Goal: Transaction & Acquisition: Download file/media

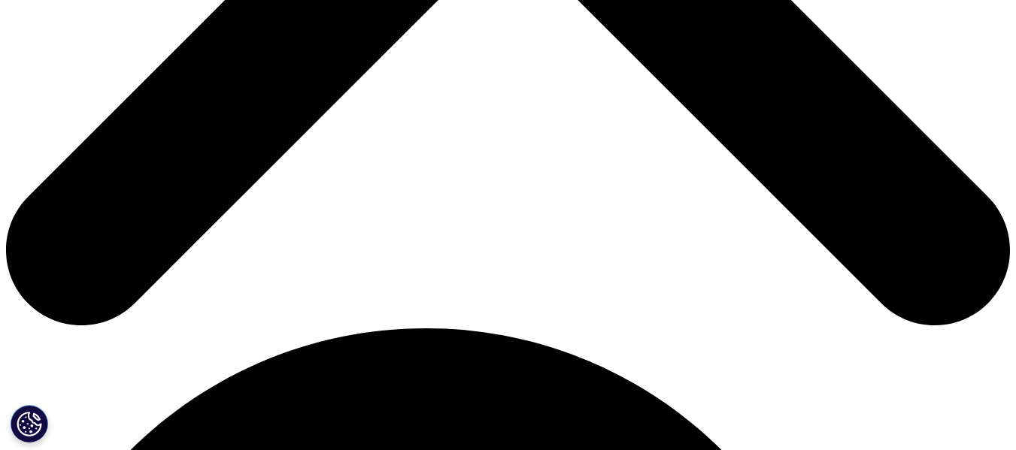
scroll to position [574, 0]
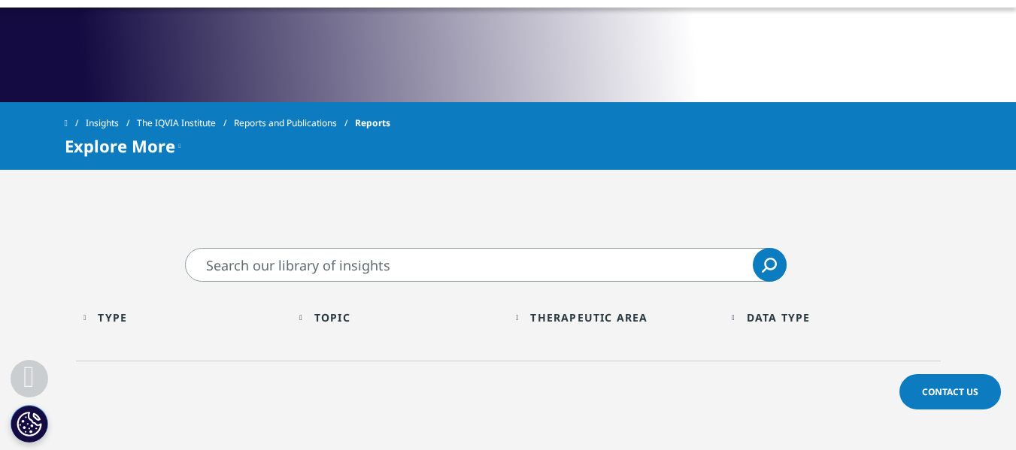
click at [370, 276] on input "Search" at bounding box center [485, 265] width 601 height 34
type input "v"
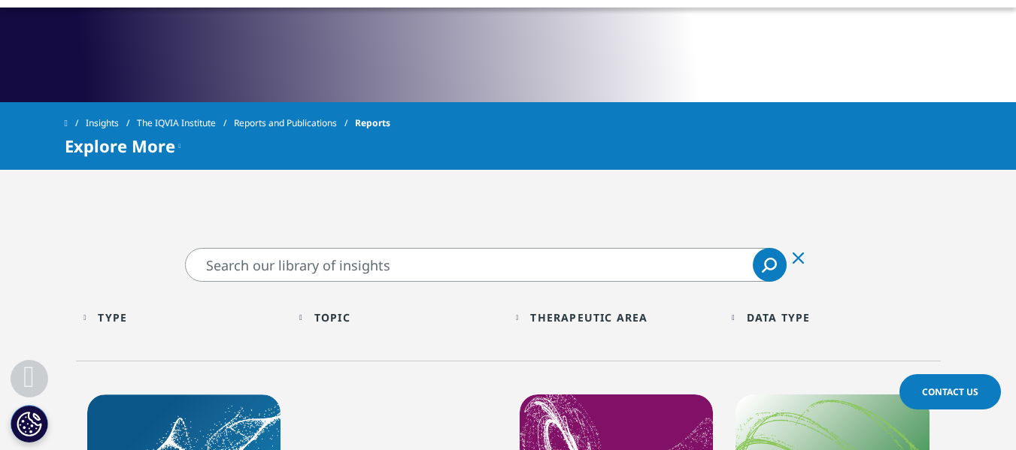
paste input "Biosimilar"
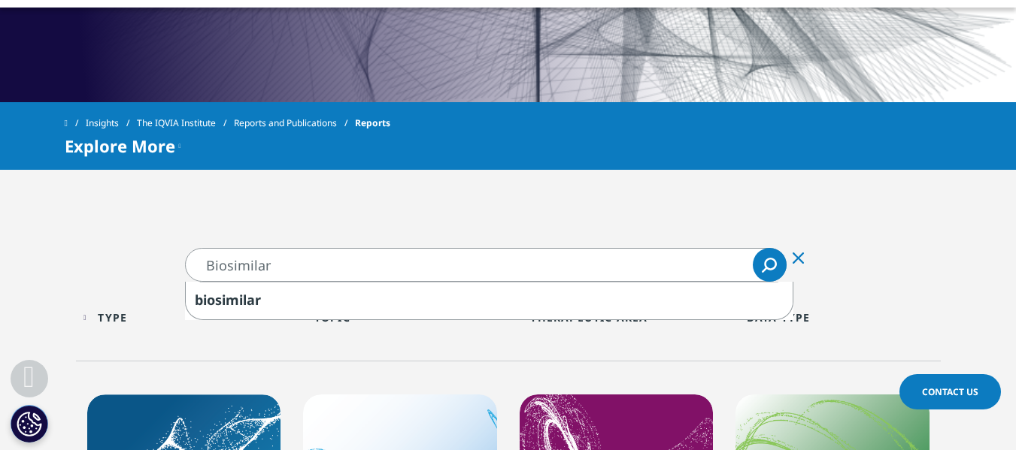
type input "Biosimilar"
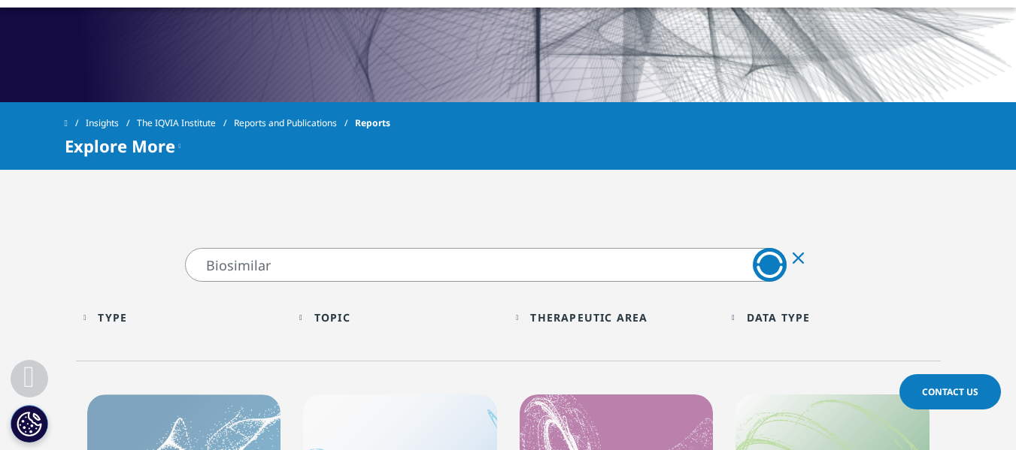
scroll to position [875, 0]
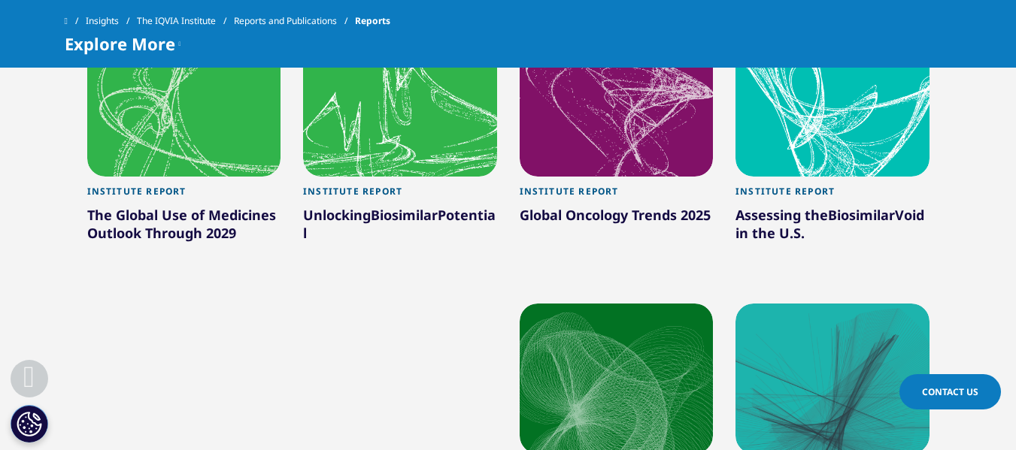
click at [346, 238] on div "Unlocking Biosimilar Potential" at bounding box center [400, 227] width 194 height 42
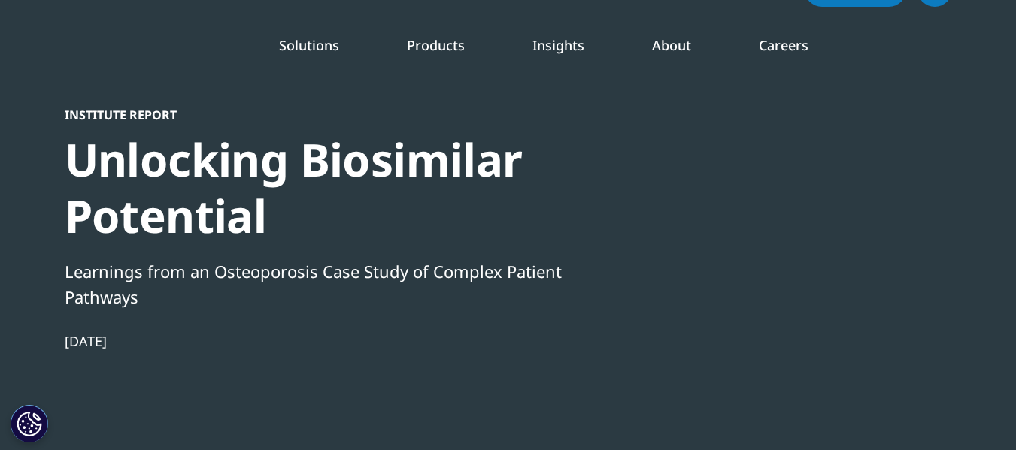
scroll to position [75, 0]
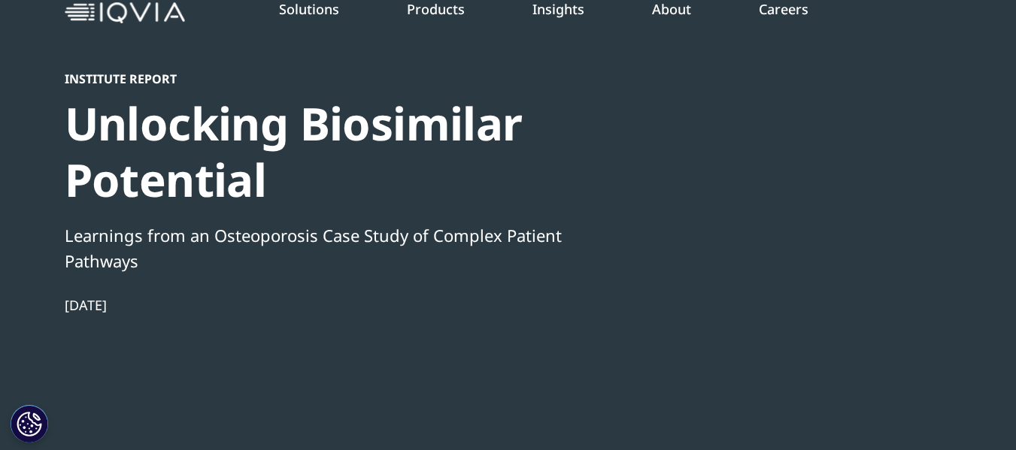
click at [778, 340] on div at bounding box center [807, 240] width 290 height 338
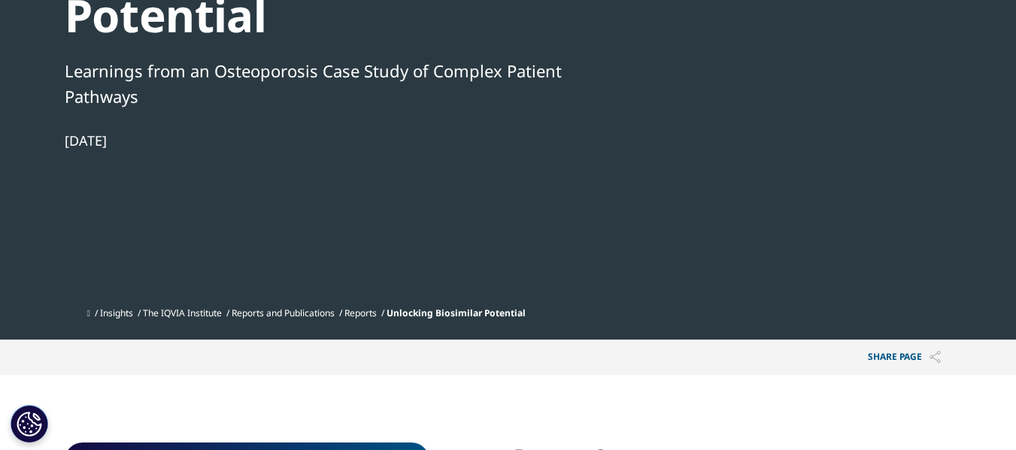
scroll to position [451, 0]
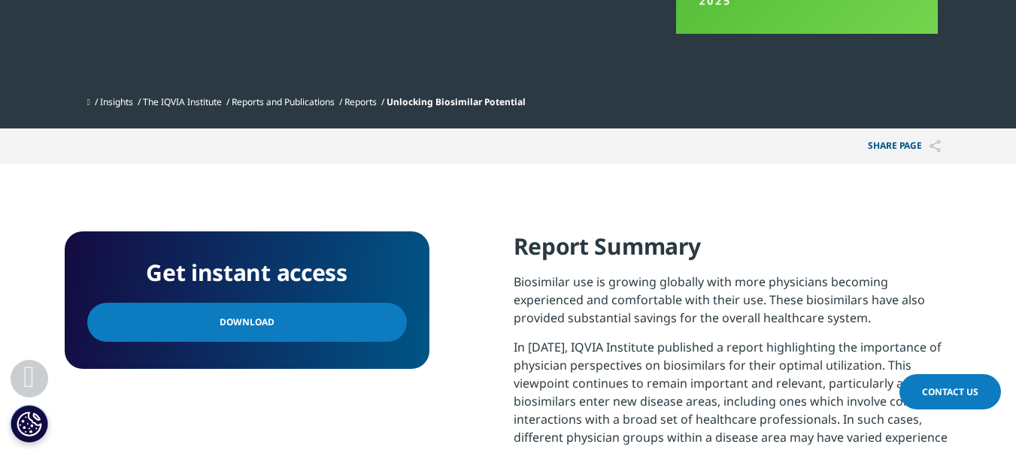
click at [283, 324] on link "Download" at bounding box center [247, 322] width 320 height 39
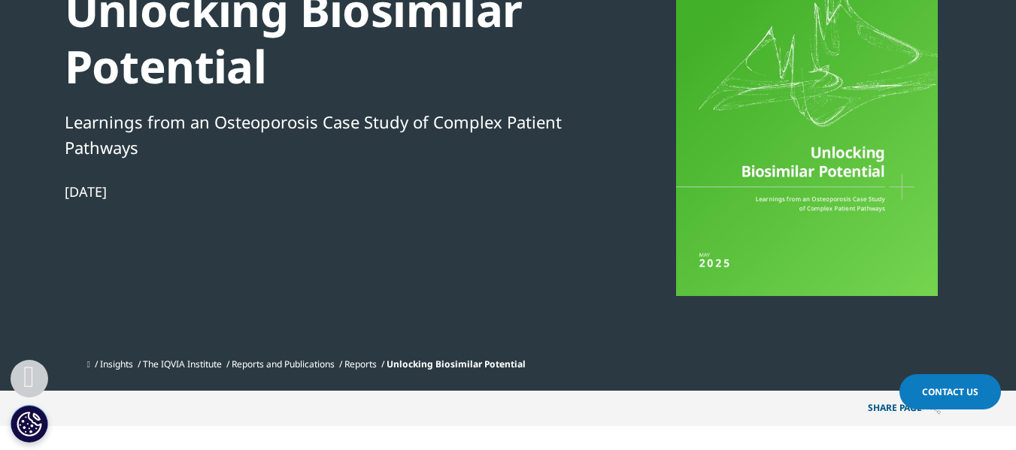
scroll to position [0, 0]
